Goal: Information Seeking & Learning: Understand process/instructions

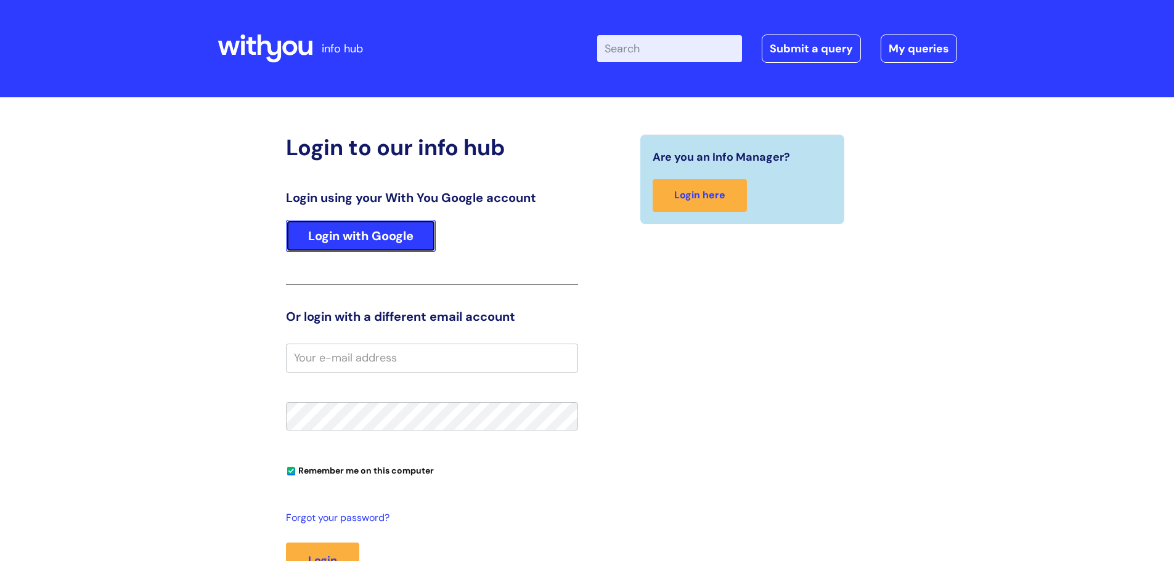
click at [344, 240] on link "Login with Google" at bounding box center [361, 236] width 150 height 32
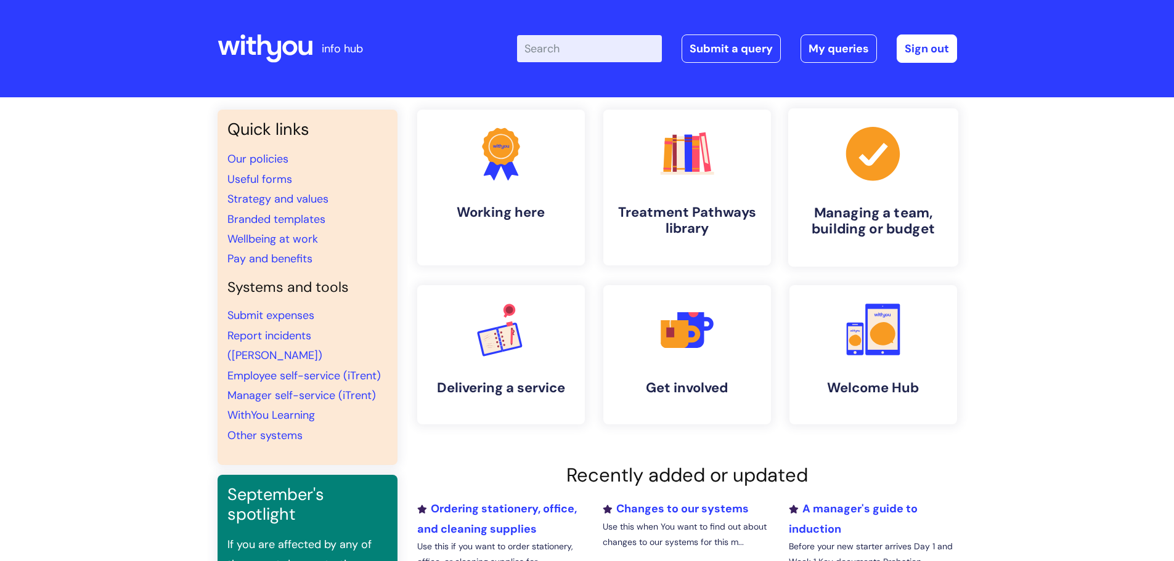
click at [875, 203] on link ".cls-1{fill:#a53144;stroke-width:0px;} Managing a team, building or budget" at bounding box center [873, 187] width 170 height 158
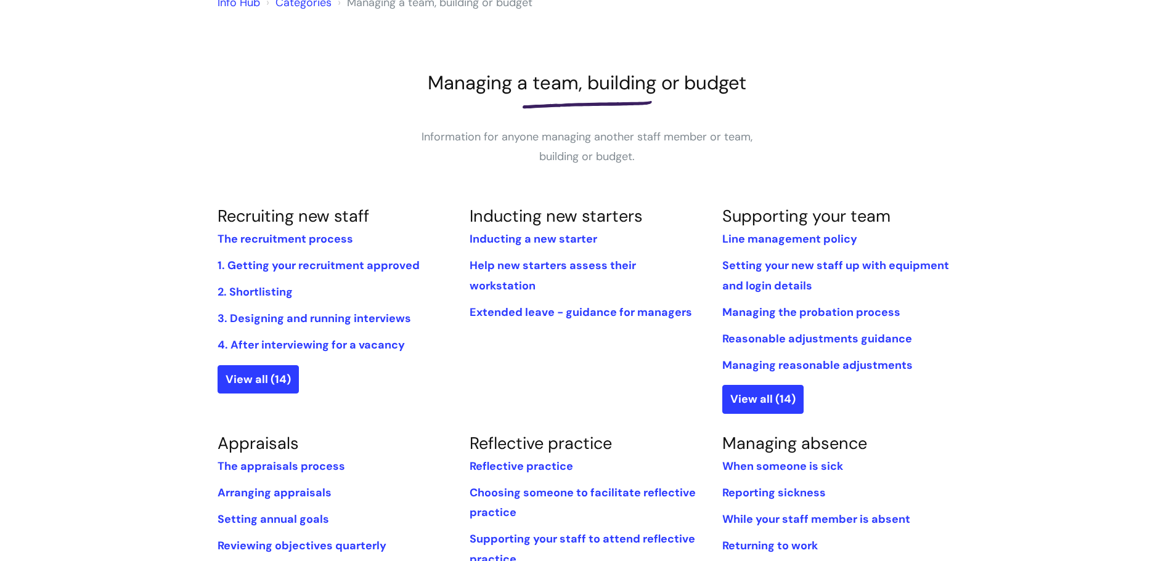
scroll to position [123, 0]
click at [310, 259] on link "1. Getting your recruitment approved" at bounding box center [319, 264] width 202 height 15
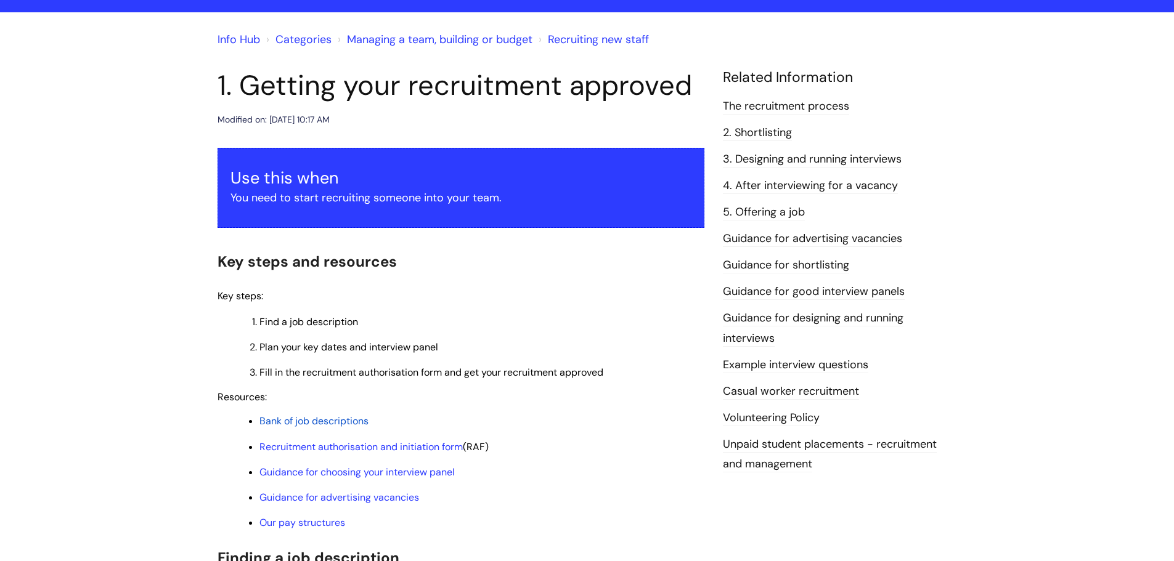
scroll to position [247, 0]
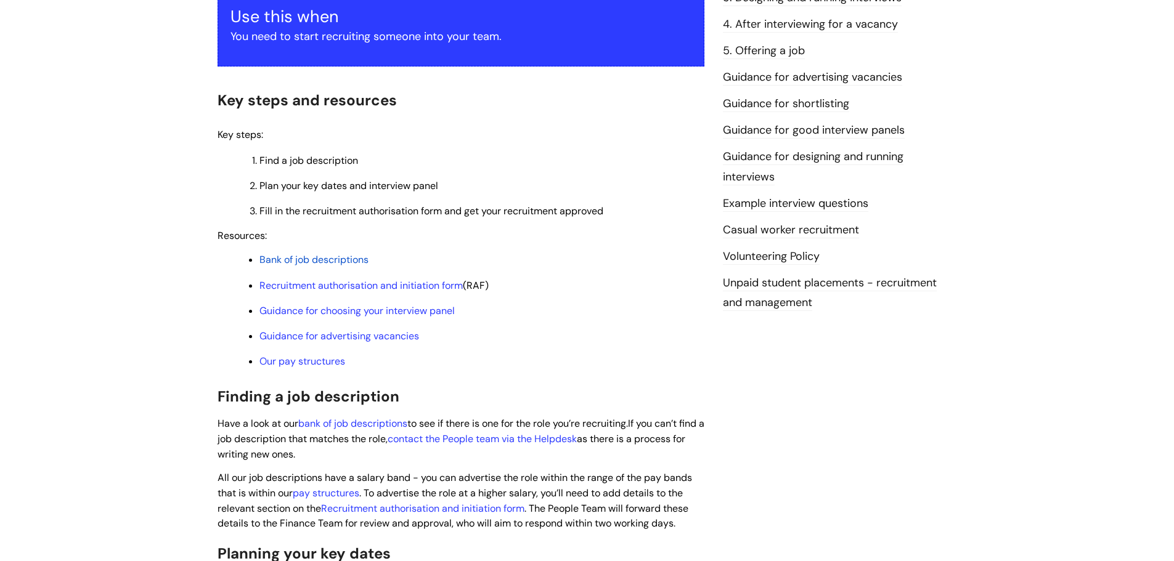
click at [331, 258] on span "Bank of job descriptions" at bounding box center [313, 259] width 109 height 13
